Goal: Transaction & Acquisition: Register for event/course

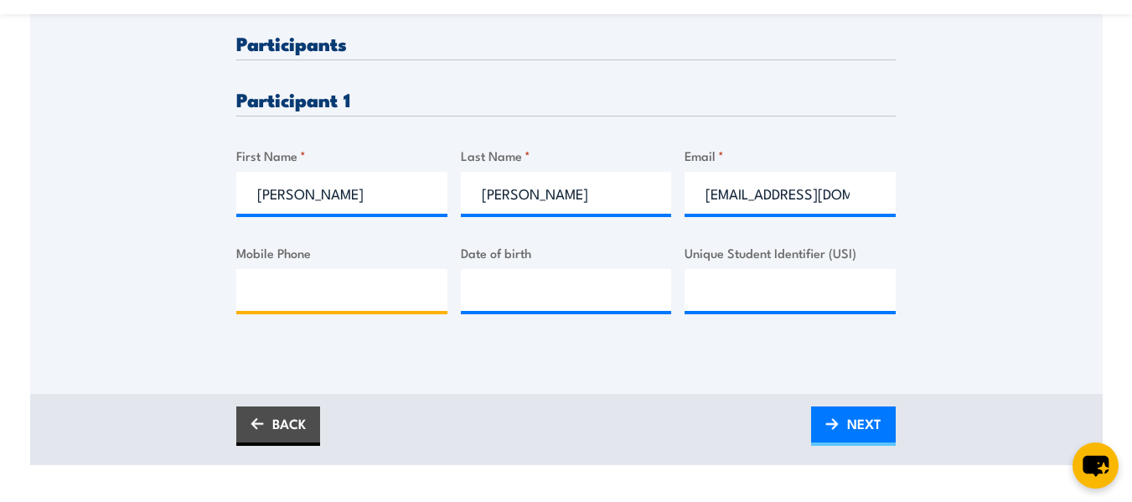
click at [319, 302] on input "Mobile Phone" at bounding box center [341, 290] width 211 height 42
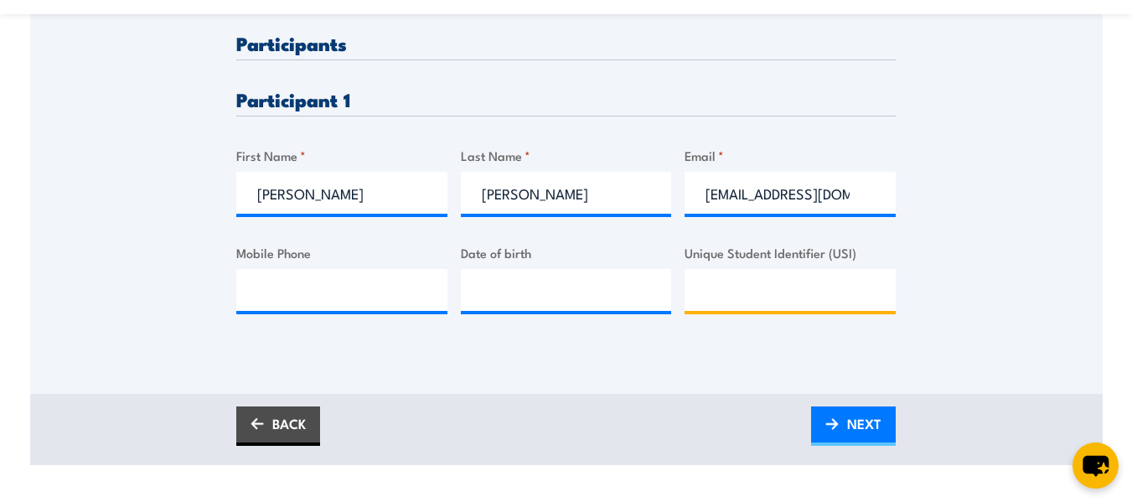
click at [802, 297] on input "Unique Student Identifier (USI)" at bounding box center [790, 290] width 211 height 42
type input "8JQ6QXYZM8"
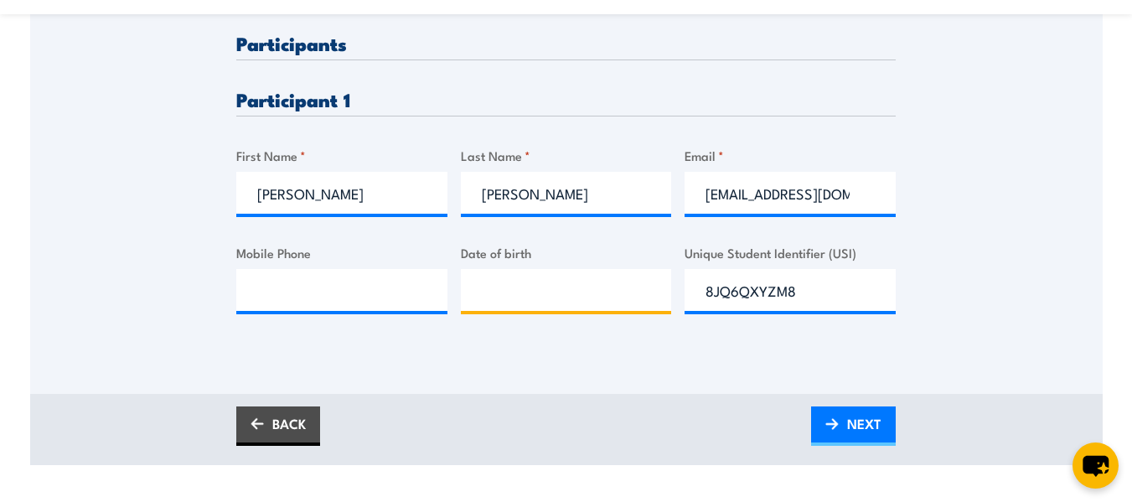
type input "__/__/____"
click at [559, 293] on input "__/__/____" at bounding box center [566, 290] width 211 height 42
type input "__/__/____"
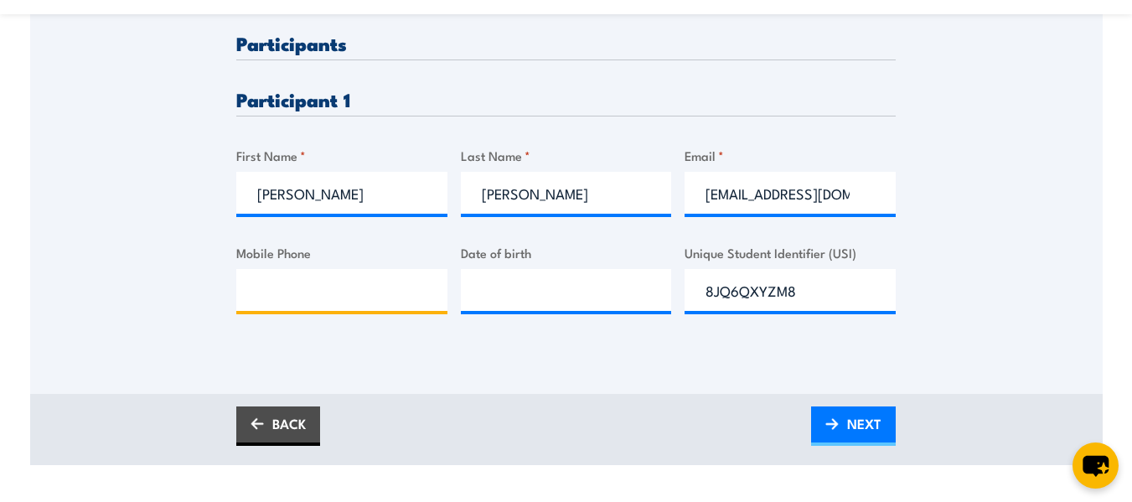
click at [315, 302] on input "Mobile Phone" at bounding box center [341, 290] width 211 height 42
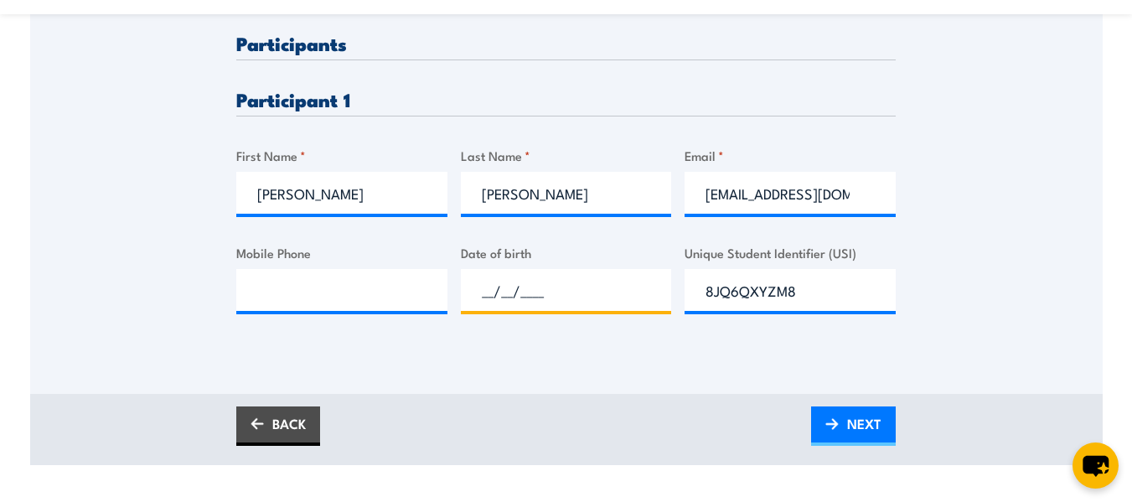
click at [510, 288] on input "__/__/____" at bounding box center [566, 290] width 211 height 42
type input "[DATE]"
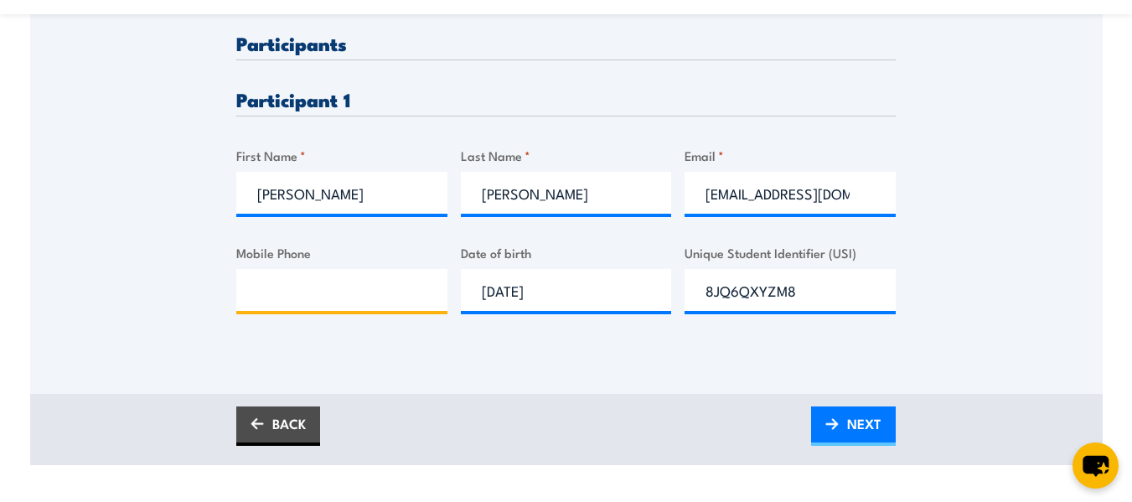
click at [321, 300] on input "Mobile Phone" at bounding box center [341, 290] width 211 height 42
type input "0456899679"
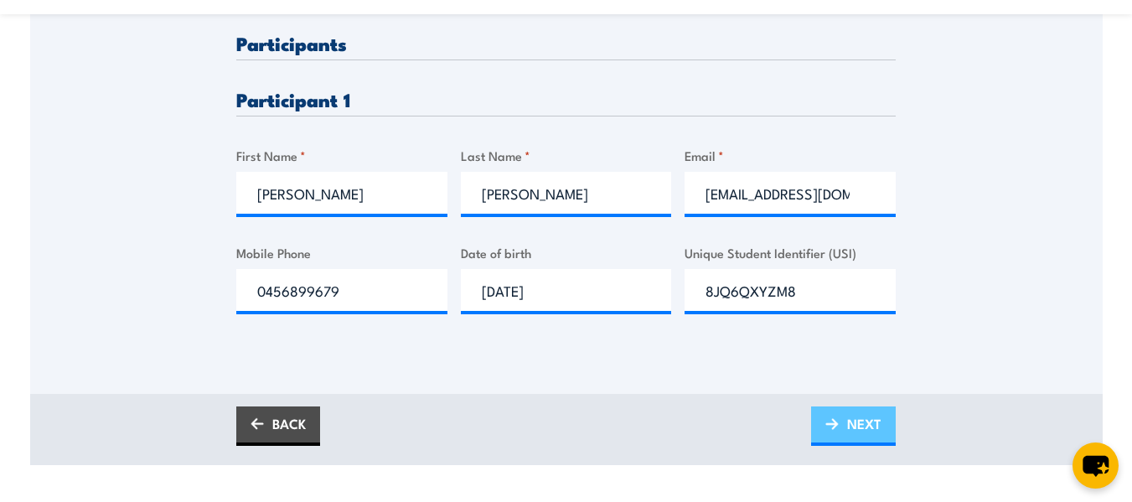
click at [837, 422] on img at bounding box center [832, 424] width 13 height 12
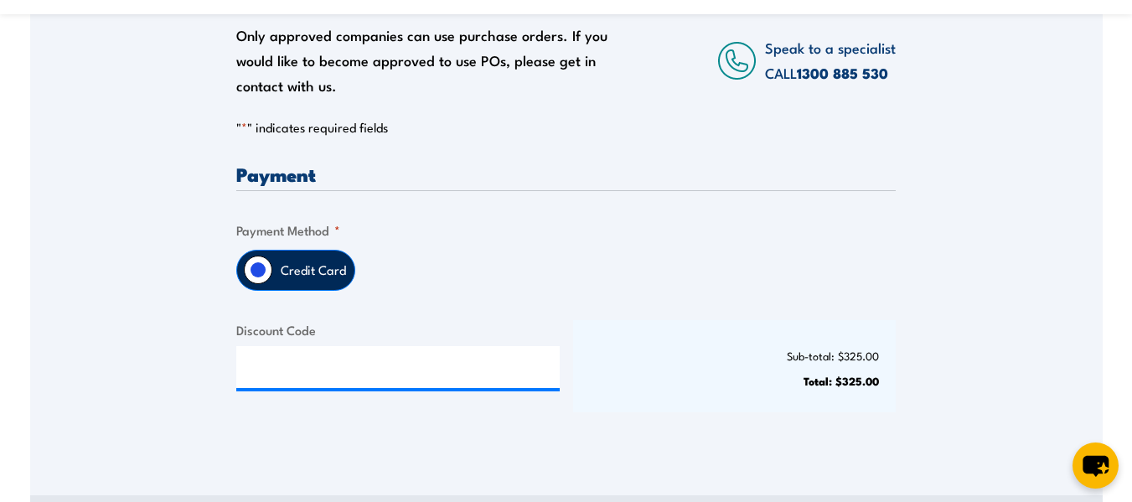
scroll to position [335, 0]
